Goal: Find specific page/section: Locate a particular part of the current website

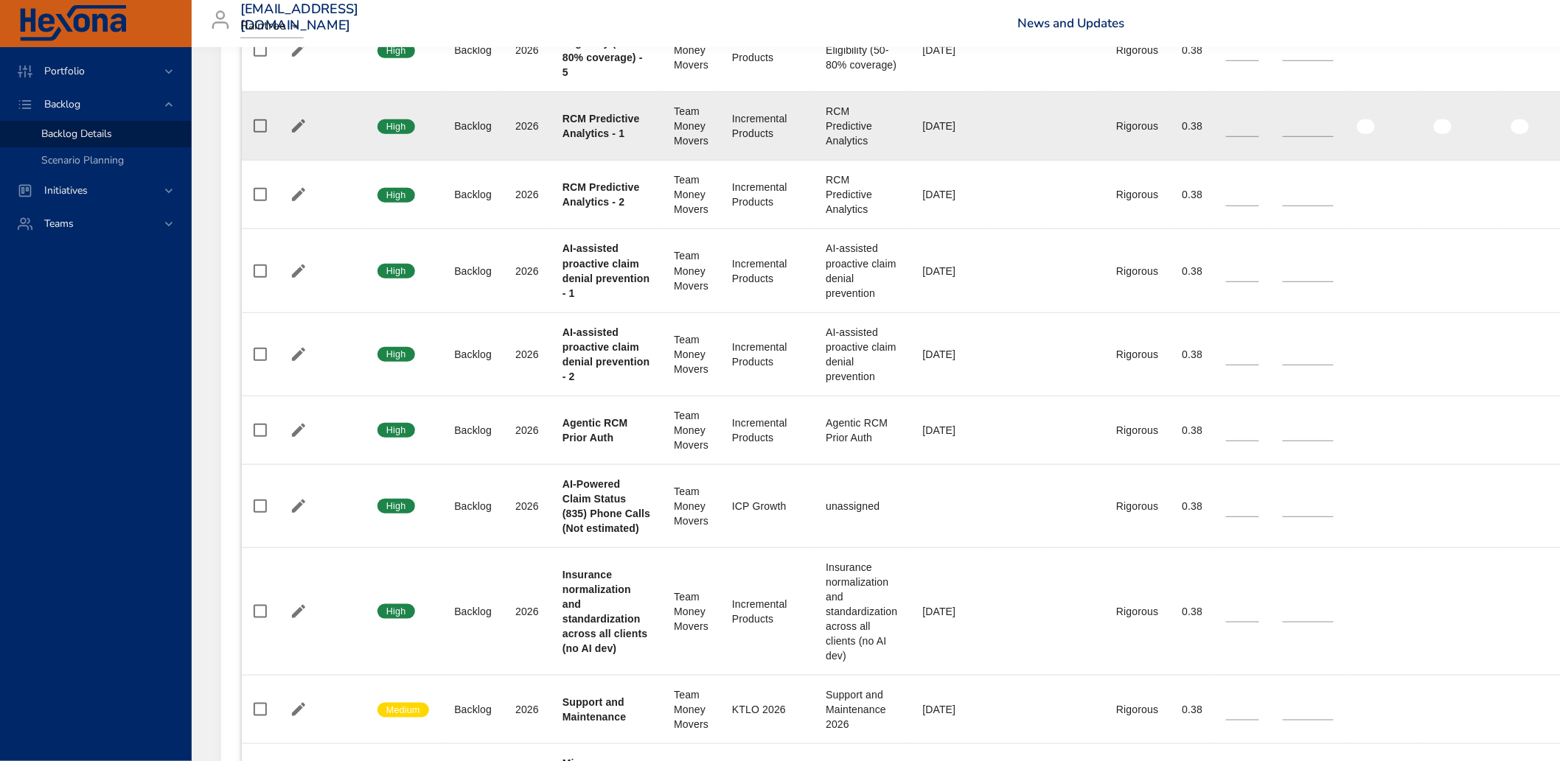
scroll to position [2702, 0]
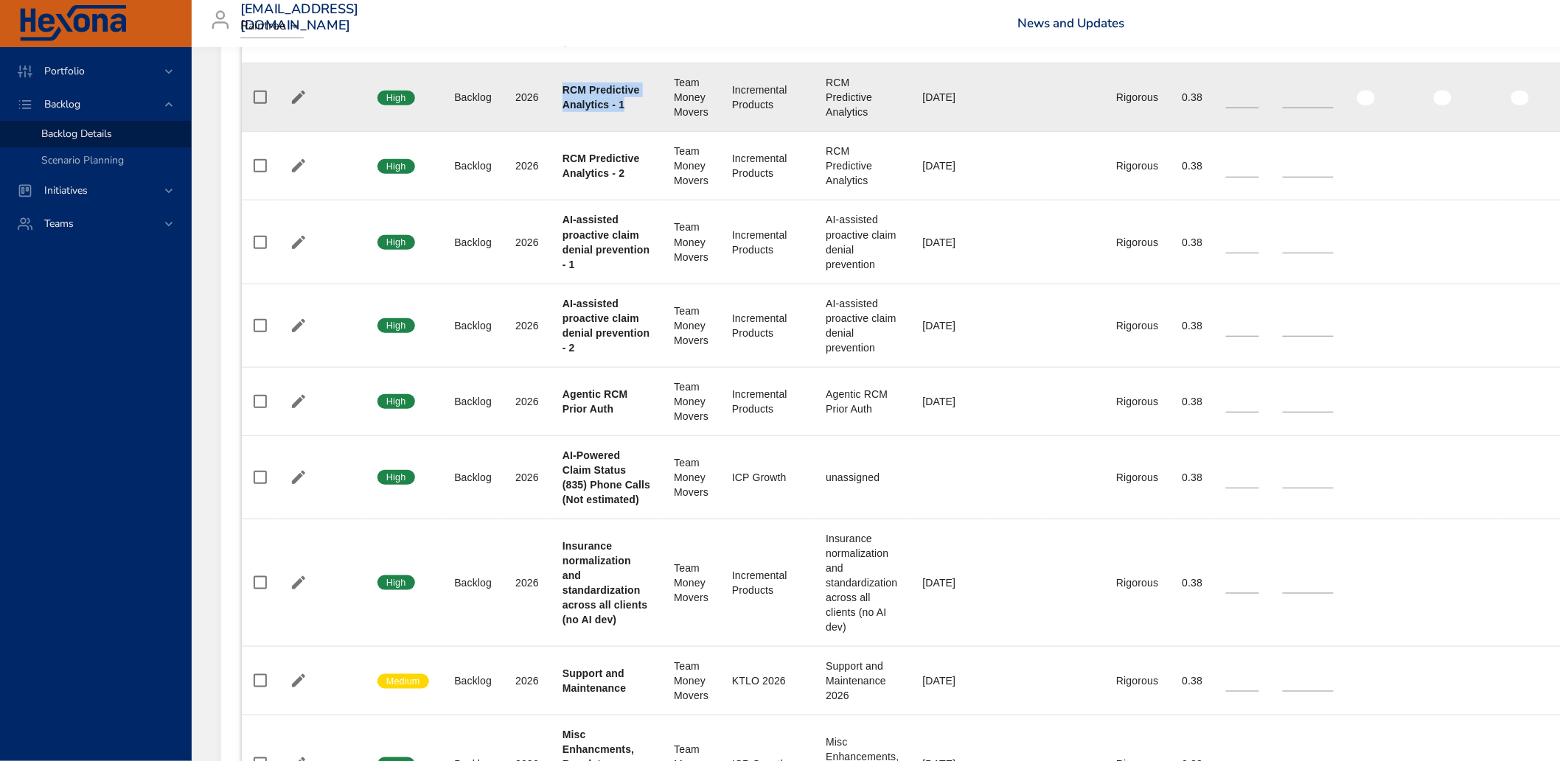
drag, startPoint x: 556, startPoint y: 142, endPoint x: 638, endPoint y: 167, distance: 85.8
click at [639, 132] on td "Project RCM Predictive Analytics - 1" at bounding box center [606, 97] width 111 height 69
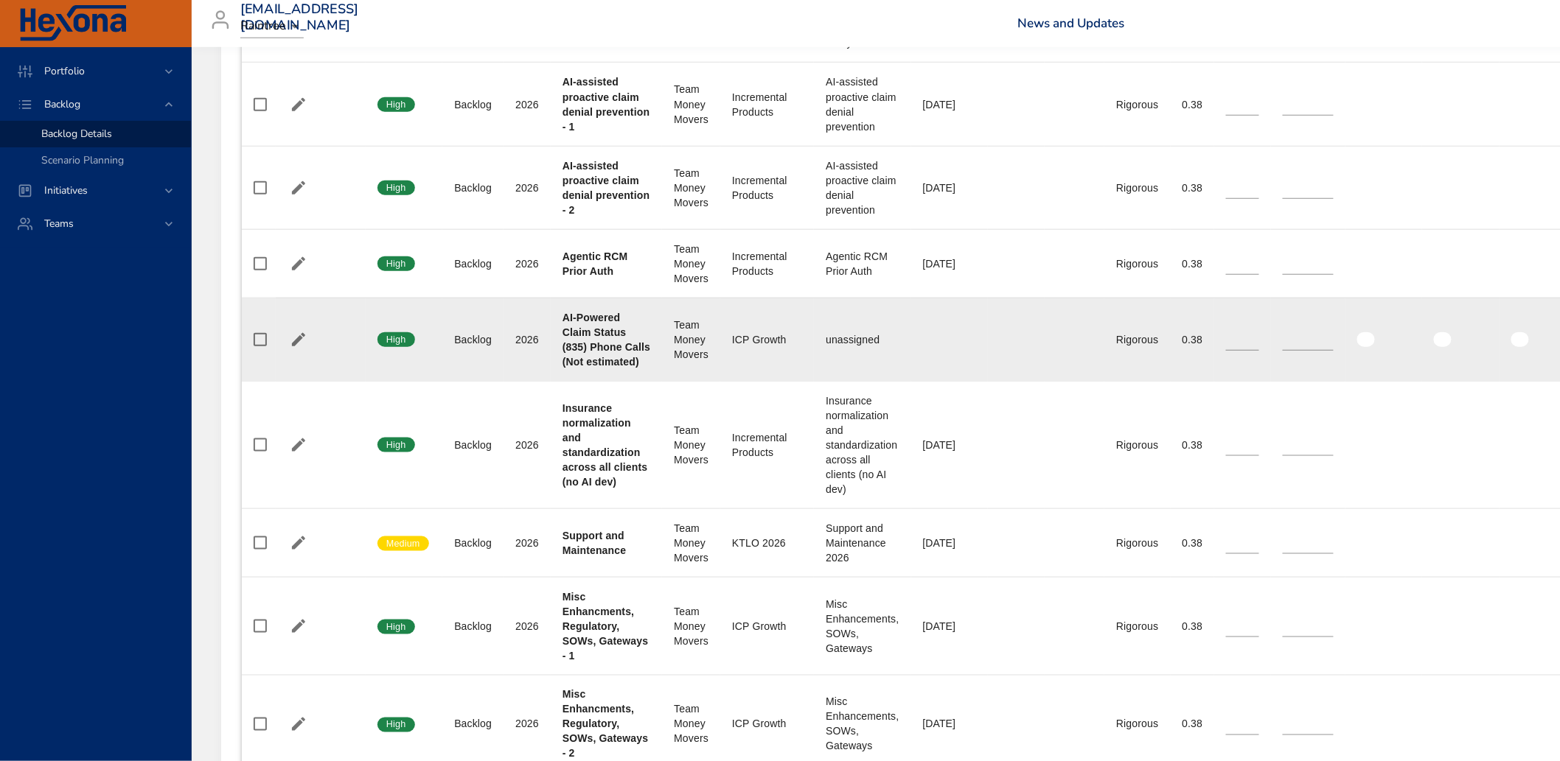
scroll to position [2866, 0]
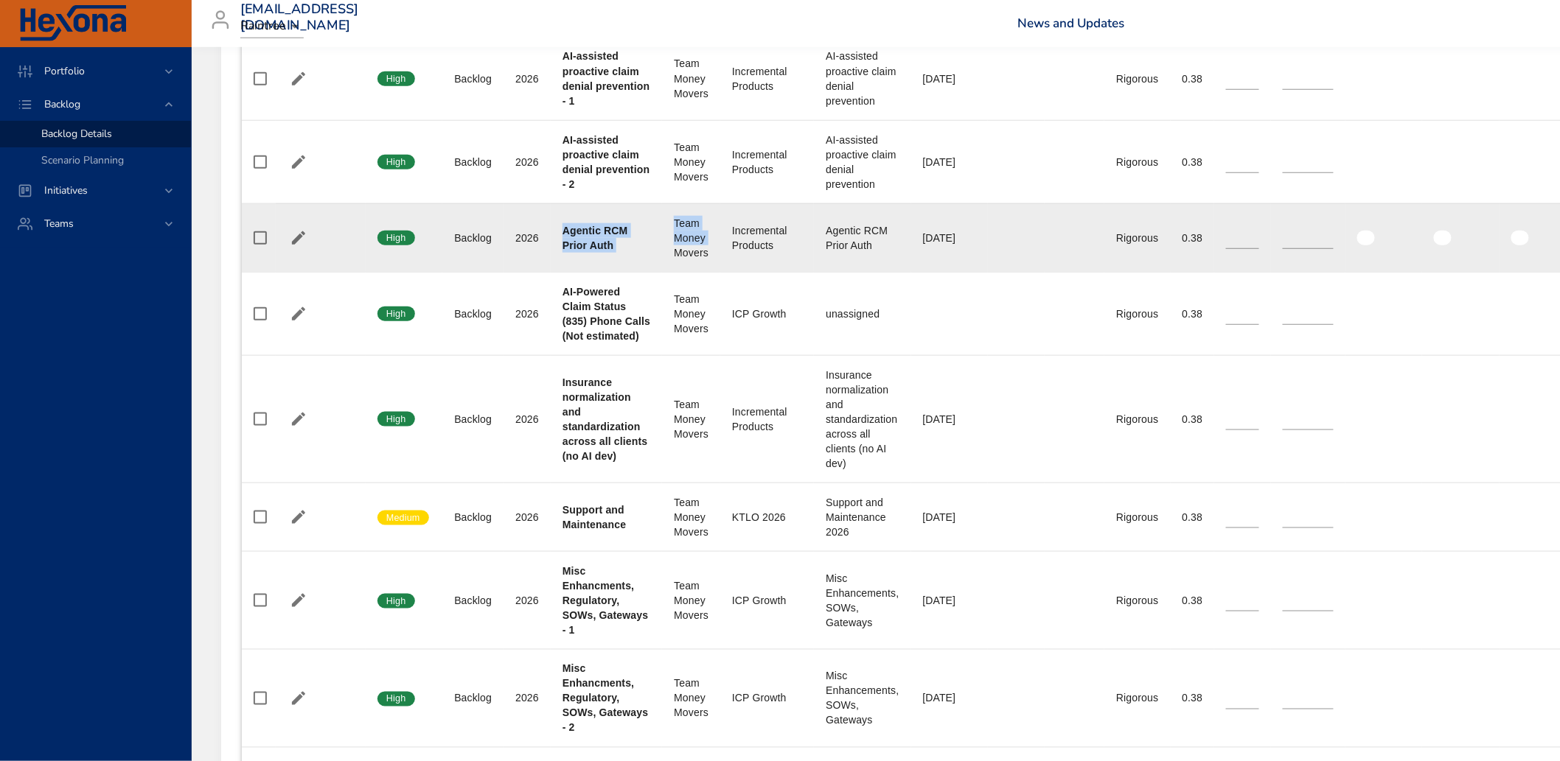
drag, startPoint x: 556, startPoint y: 286, endPoint x: 658, endPoint y: 315, distance: 106.6
click at [658, 272] on tr "Confidence High Status Backlog Plan Year [DATE] Project Agentic RCM Prior Auth …" at bounding box center [994, 237] width 1504 height 69
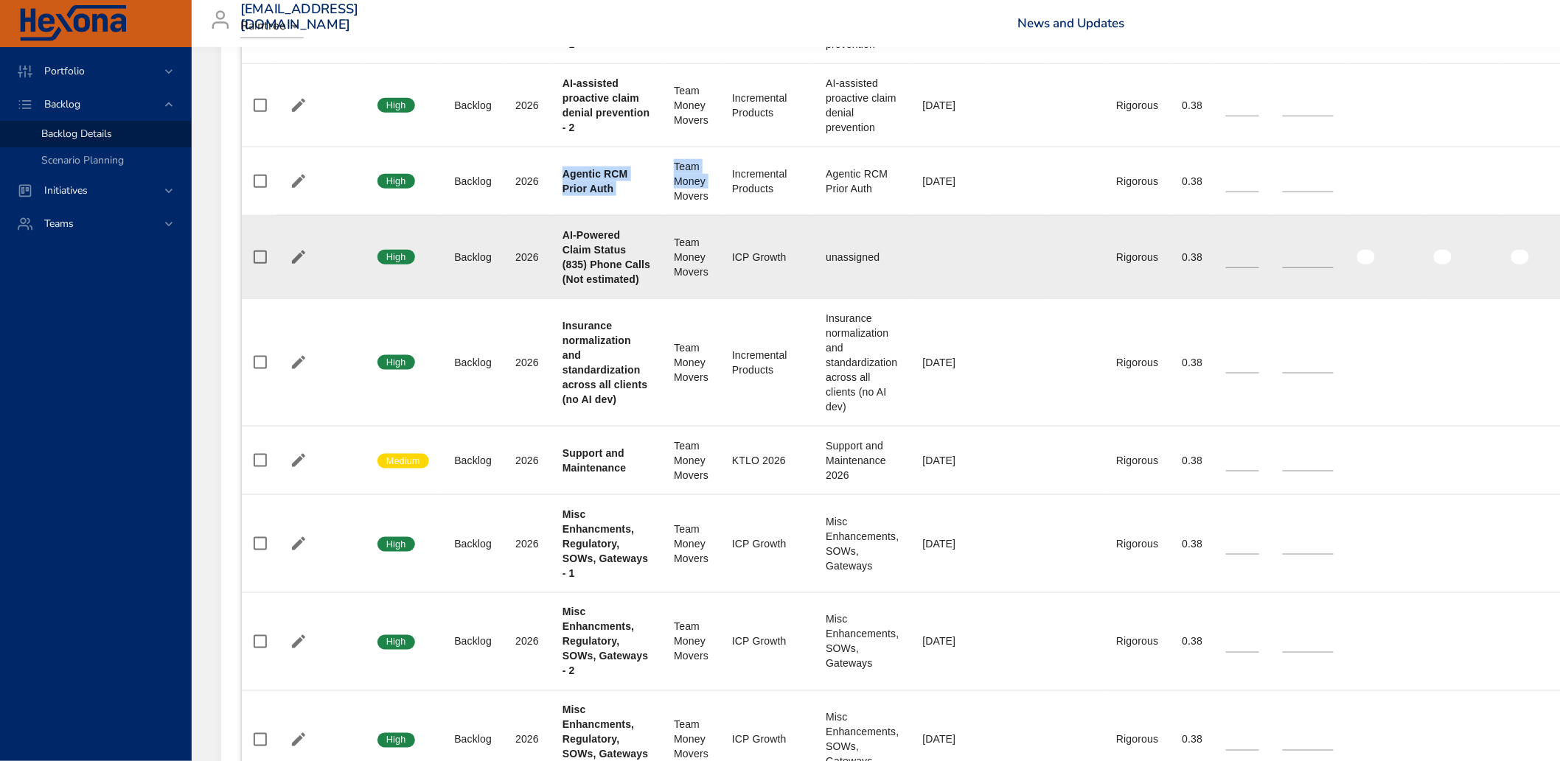
scroll to position [2948, 0]
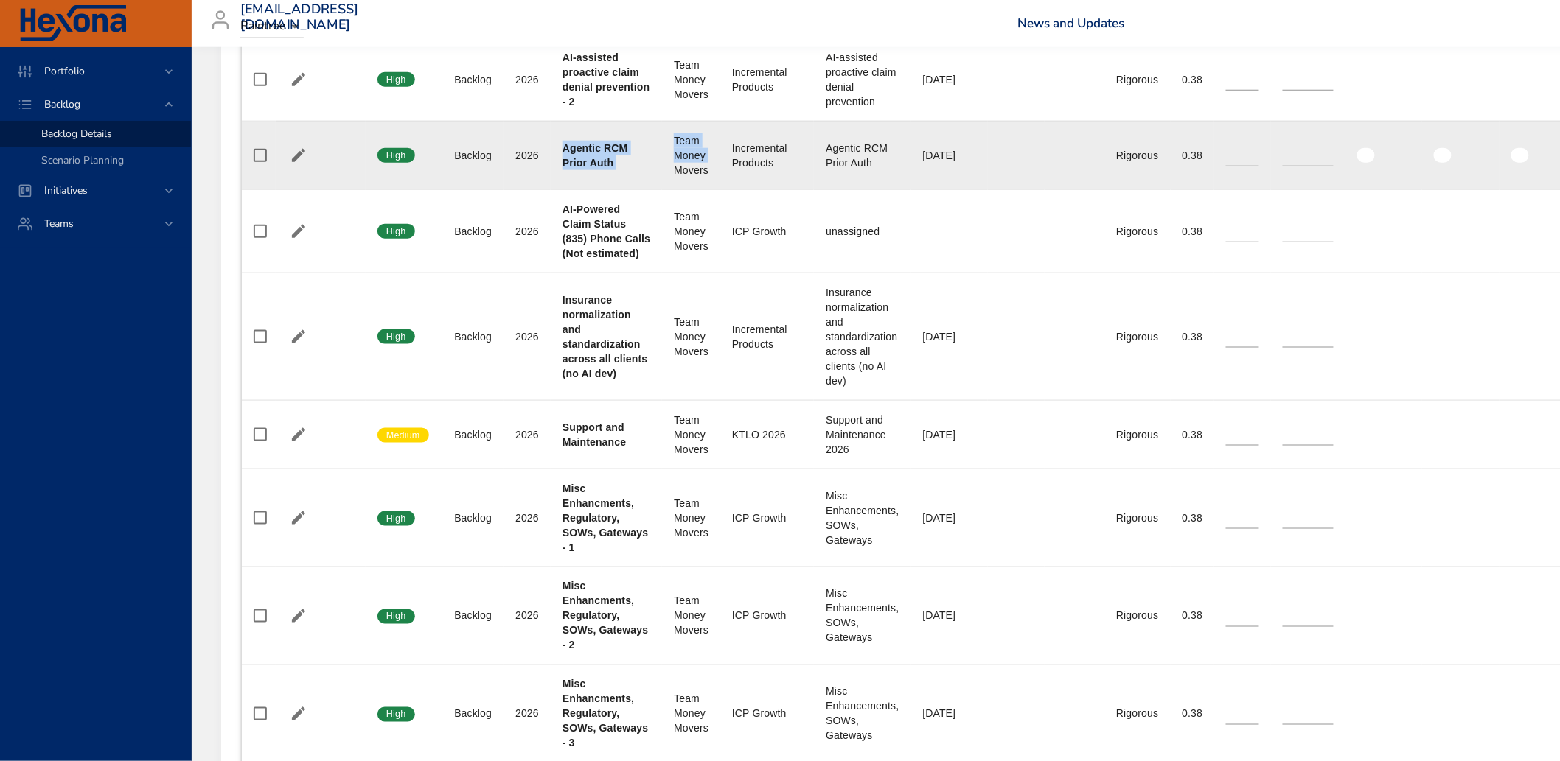
click at [562, 169] on b "Agentic RCM Prior Auth" at bounding box center [595, 155] width 66 height 27
drag, startPoint x: 566, startPoint y: 203, endPoint x: 573, endPoint y: 209, distance: 8.9
click at [628, 170] on div "Agentic RCM Prior Auth" at bounding box center [606, 155] width 88 height 29
click at [561, 189] on td "Project Agentic RCM Prior Auth" at bounding box center [606, 155] width 111 height 69
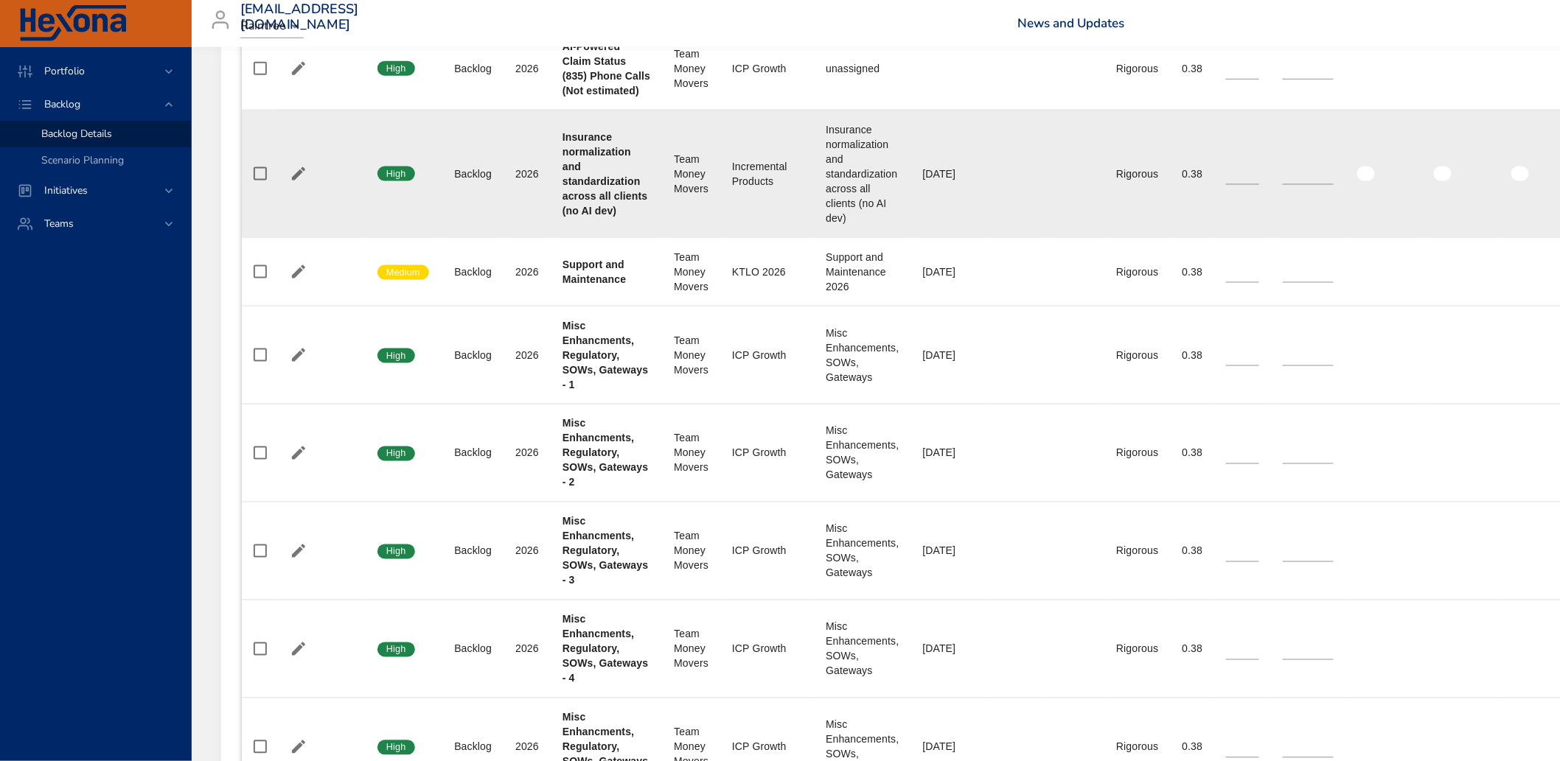
scroll to position [3112, 0]
drag, startPoint x: 579, startPoint y: 204, endPoint x: 605, endPoint y: 290, distance: 89.5
click at [605, 237] on td "Project Insurance normalization and standardization across all clients (no AI d…" at bounding box center [606, 173] width 111 height 128
click at [547, 197] on td "Plan Year [DATE]" at bounding box center [526, 173] width 47 height 128
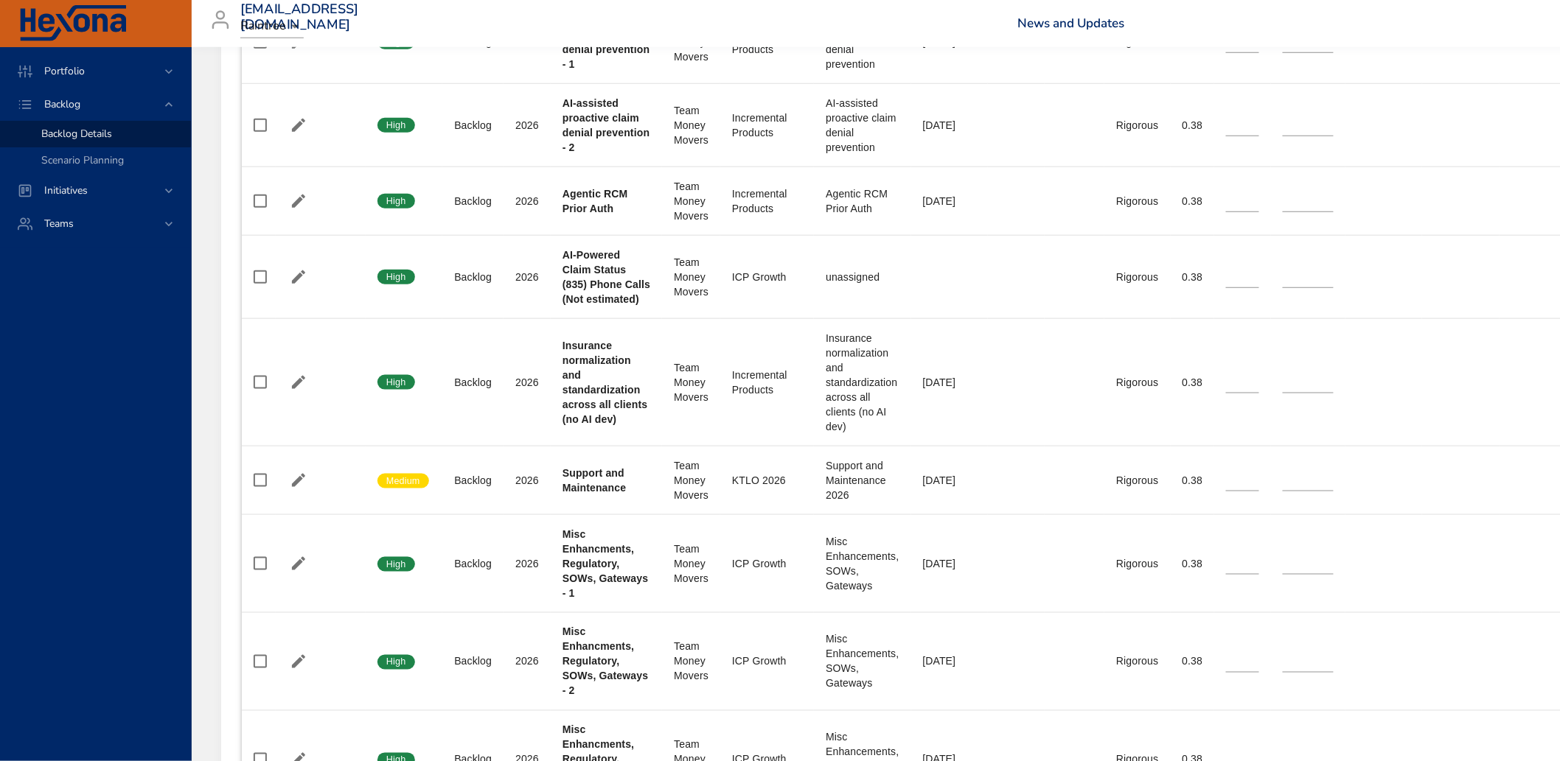
scroll to position [2862, 0]
